Goal: Task Accomplishment & Management: Manage account settings

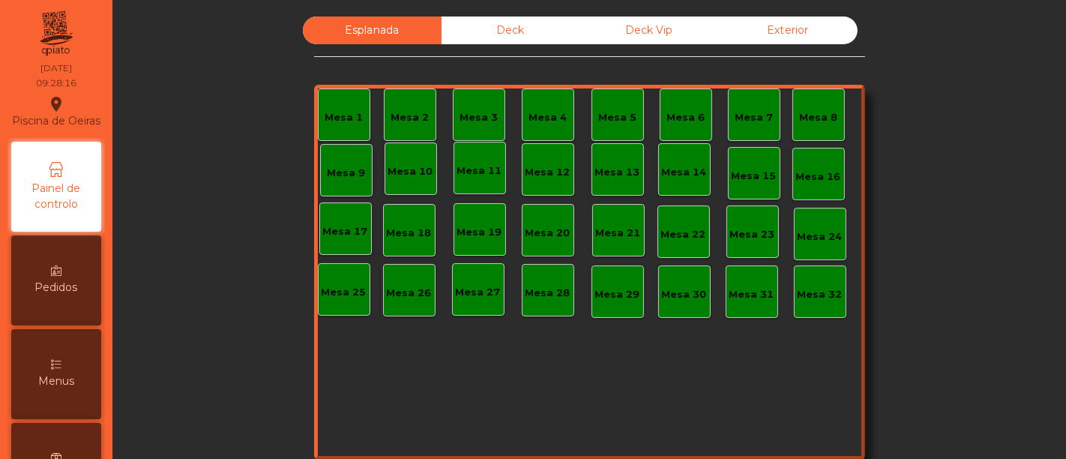
click at [522, 31] on div "Deck" at bounding box center [510, 30] width 139 height 28
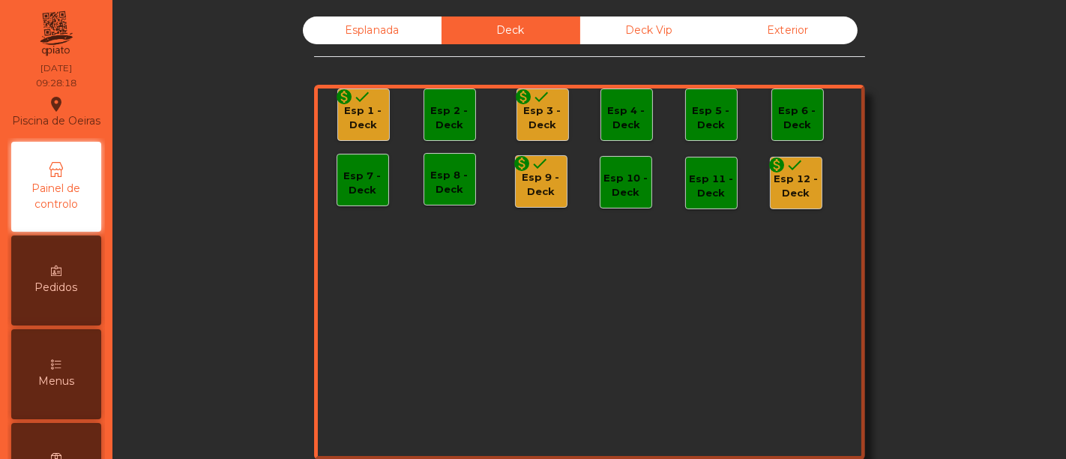
click at [358, 99] on icon "done" at bounding box center [363, 97] width 18 height 18
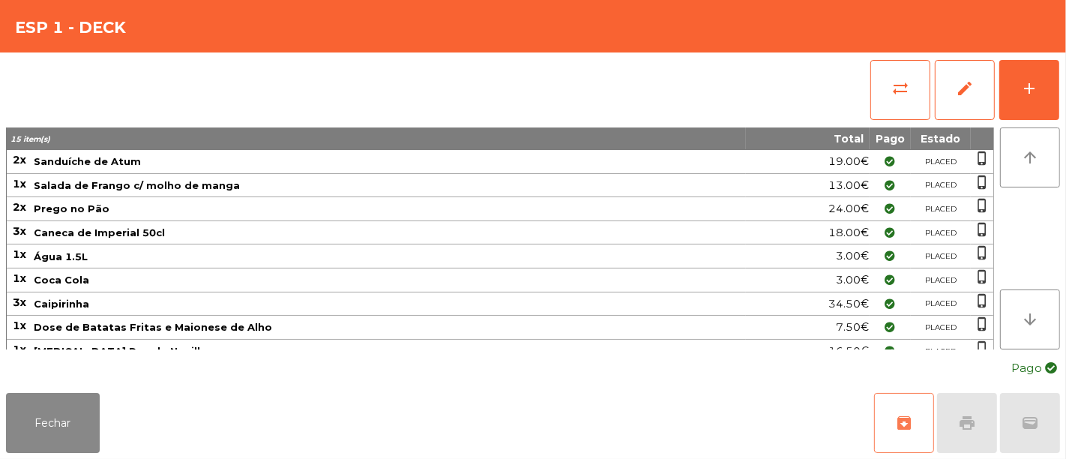
click at [897, 408] on button "archive" at bounding box center [904, 423] width 60 height 60
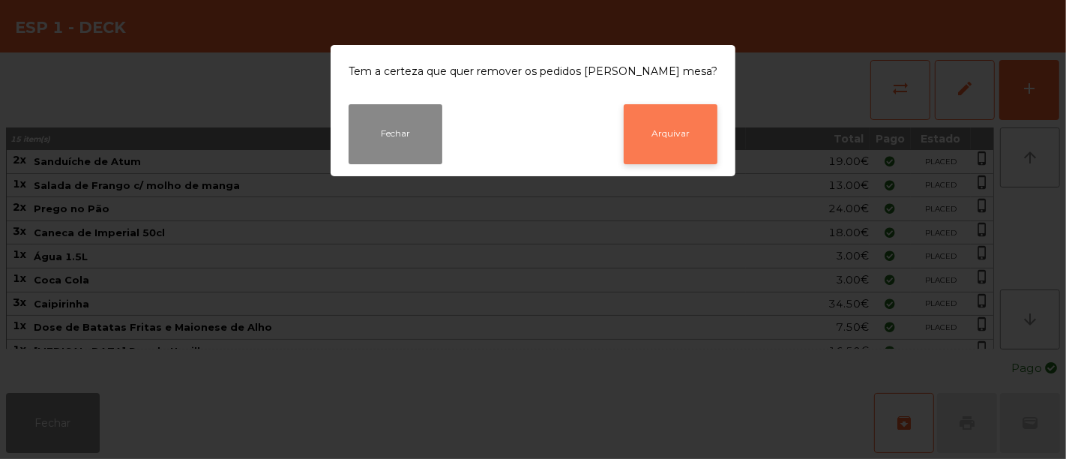
click at [672, 143] on button "Arquivar" at bounding box center [671, 134] width 94 height 60
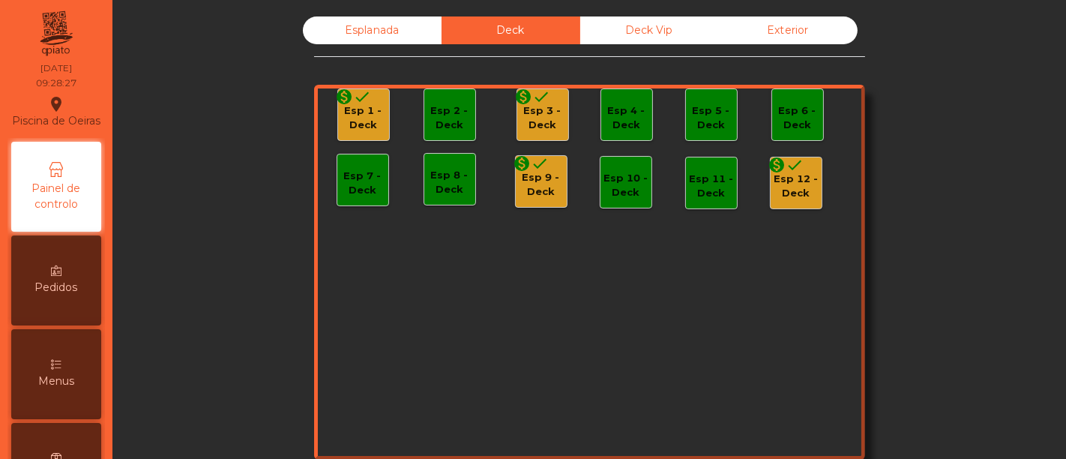
click at [534, 109] on div "Esp 3 - Deck" at bounding box center [542, 117] width 51 height 29
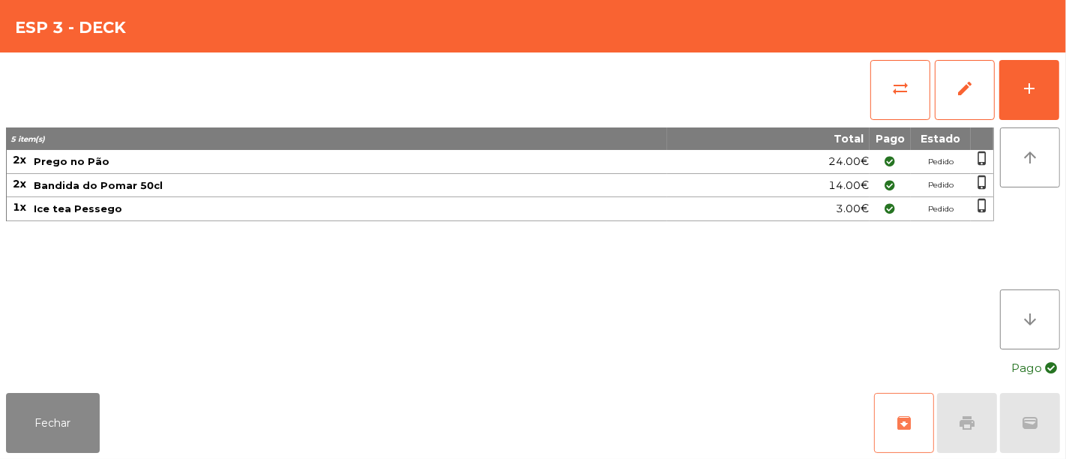
click at [908, 408] on button "archive" at bounding box center [904, 423] width 60 height 60
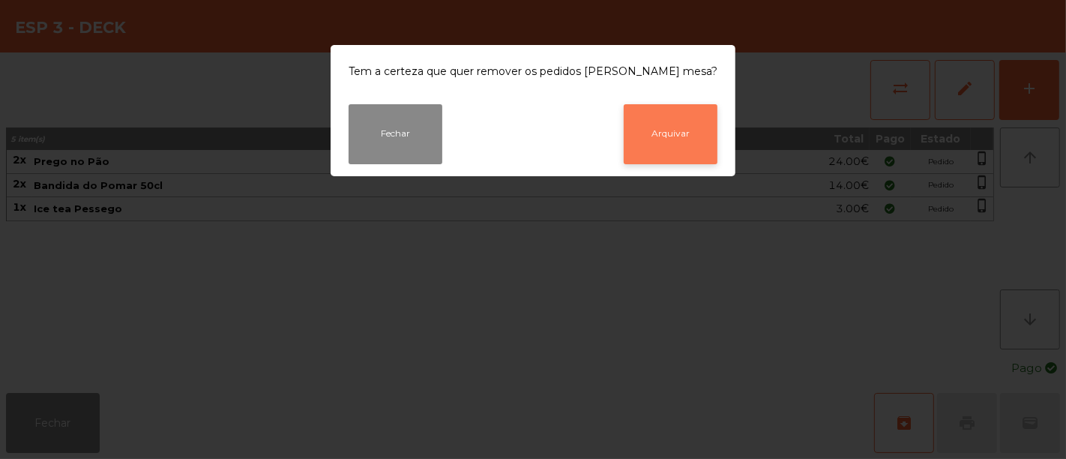
click at [668, 121] on button "Arquivar" at bounding box center [671, 134] width 94 height 60
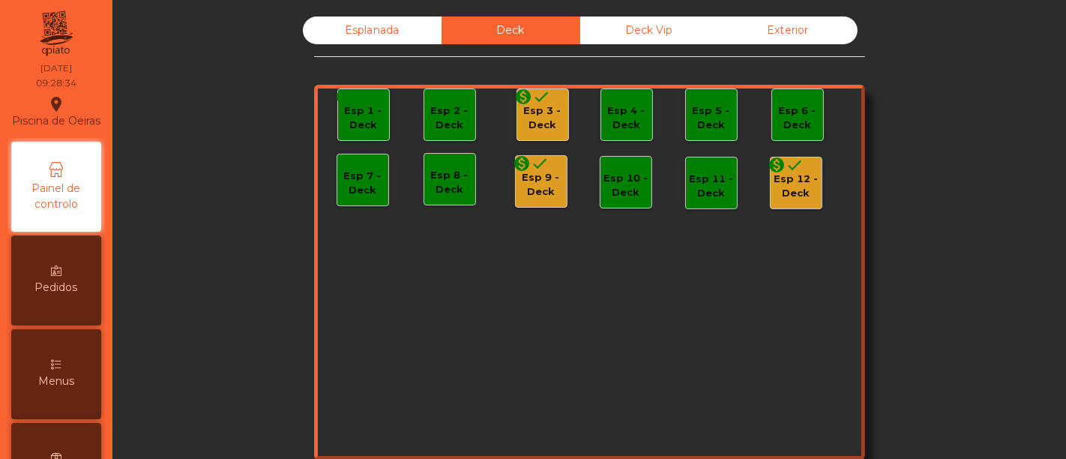
click at [531, 170] on icon "done" at bounding box center [540, 163] width 18 height 18
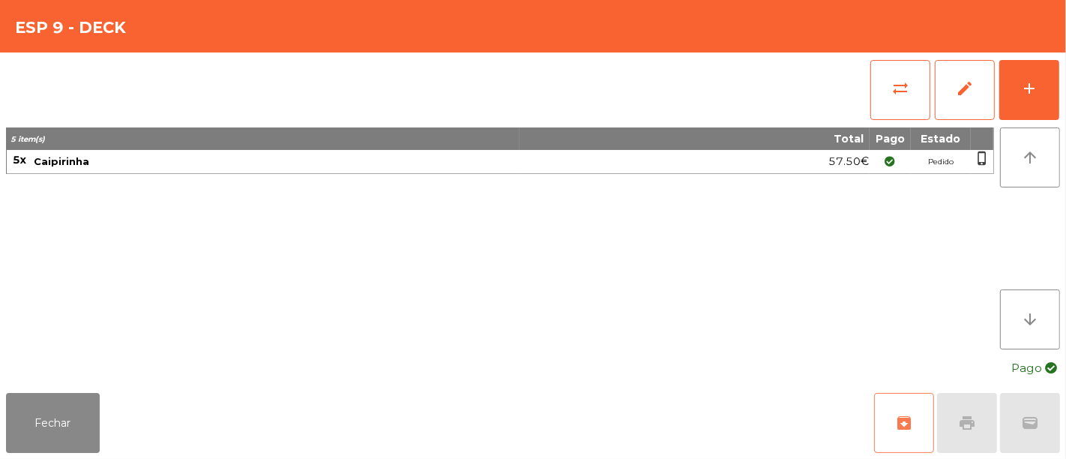
click at [905, 421] on span "archive" at bounding box center [904, 423] width 18 height 18
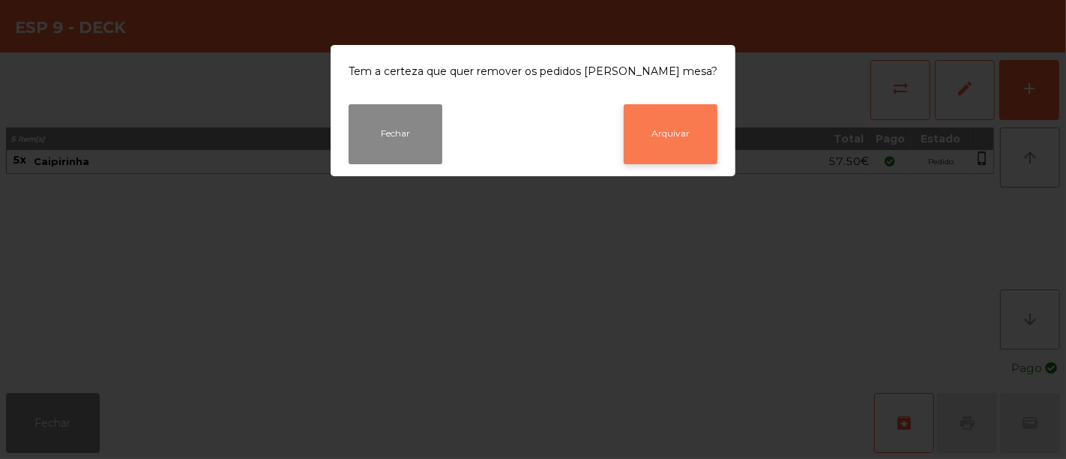
click at [639, 121] on button "Arquivar" at bounding box center [671, 134] width 94 height 60
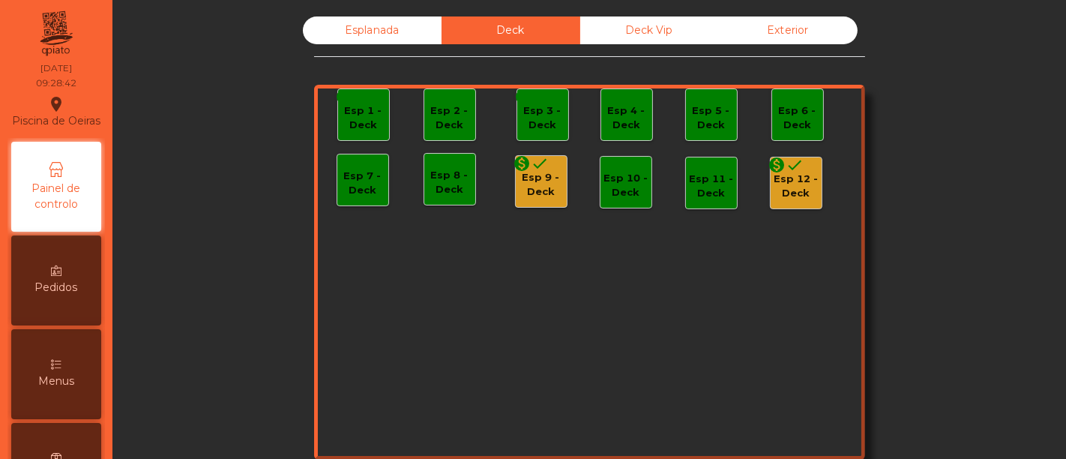
click at [787, 170] on icon "done" at bounding box center [795, 165] width 18 height 18
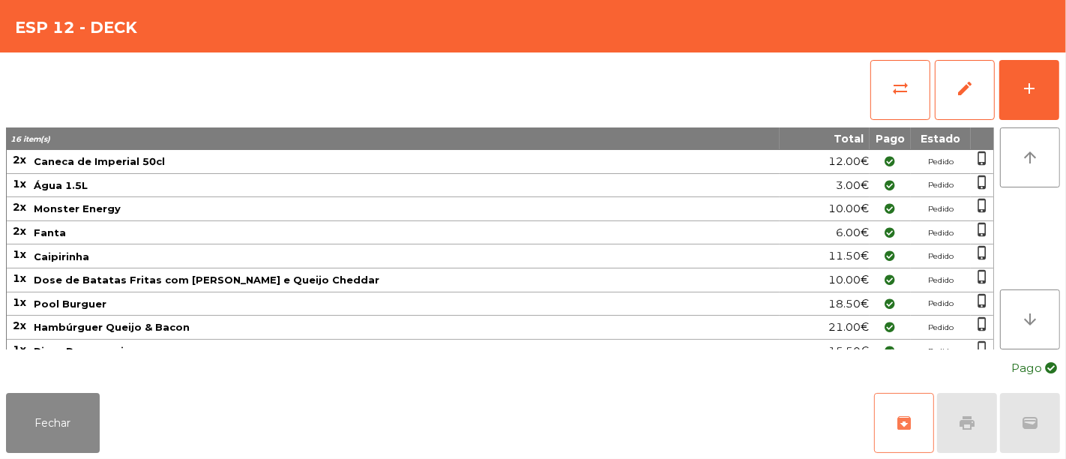
click at [908, 411] on button "archive" at bounding box center [904, 423] width 60 height 60
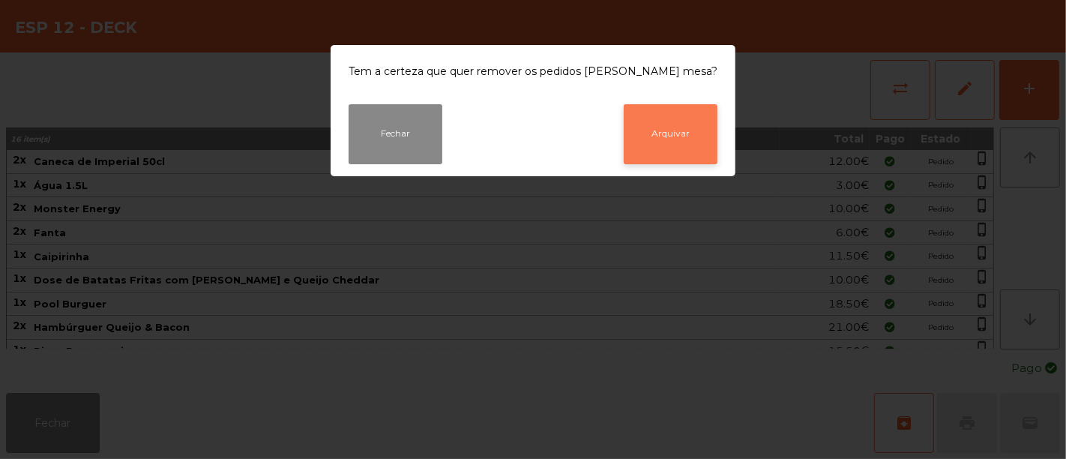
click at [678, 118] on button "Arquivar" at bounding box center [671, 134] width 94 height 60
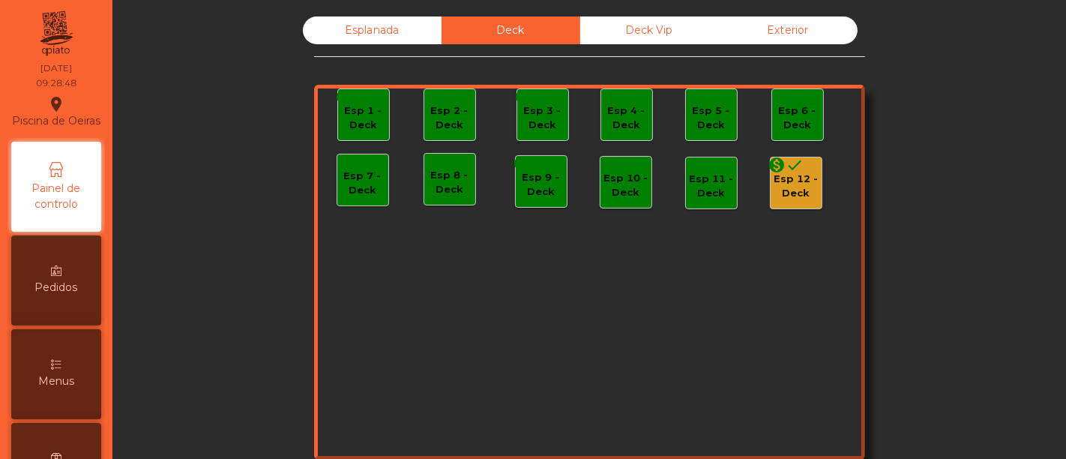
click at [789, 181] on div "Esp 12 - Deck" at bounding box center [796, 186] width 51 height 29
click at [881, 414] on div "Esplanada Deck Deck Vip Exterior monetization_on done Esp 1 - Deck Esp 2 - Deck…" at bounding box center [589, 253] width 913 height 474
click at [626, 21] on div "Deck Vip" at bounding box center [649, 30] width 139 height 28
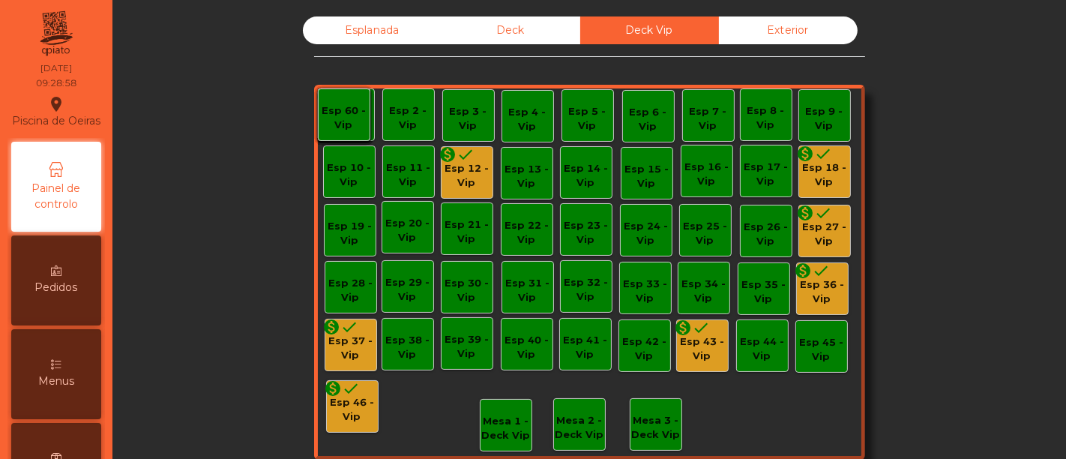
click at [468, 157] on div "monetization_on done Esp 12 - Vip" at bounding box center [466, 172] width 51 height 35
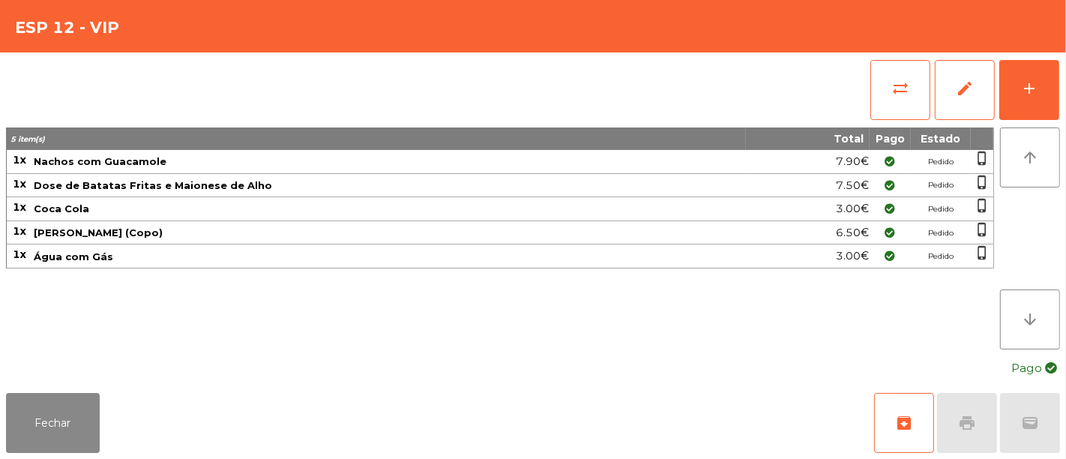
click at [468, 157] on span "Nachos com Guacamole" at bounding box center [389, 161] width 711 height 12
click at [899, 422] on span "archive" at bounding box center [904, 423] width 18 height 18
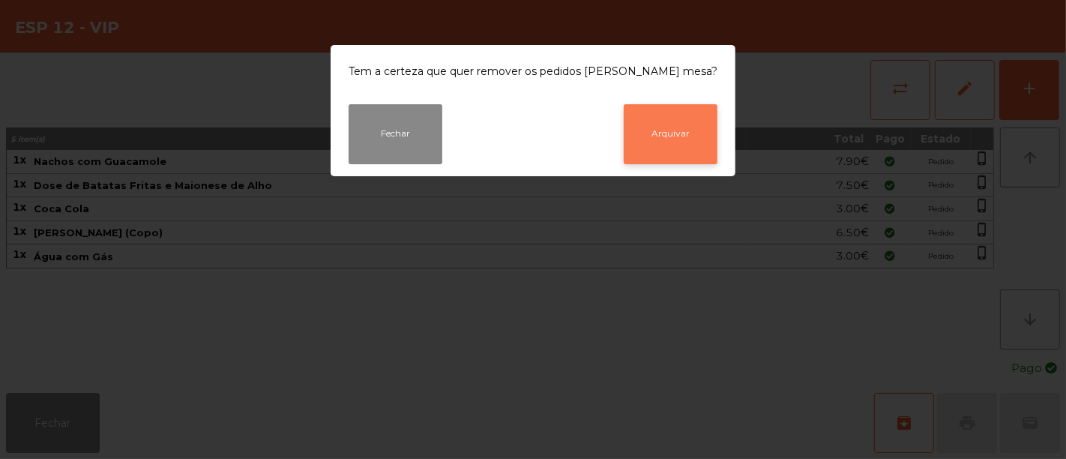
click at [645, 148] on button "Arquivar" at bounding box center [671, 134] width 94 height 60
